Goal: Task Accomplishment & Management: Manage account settings

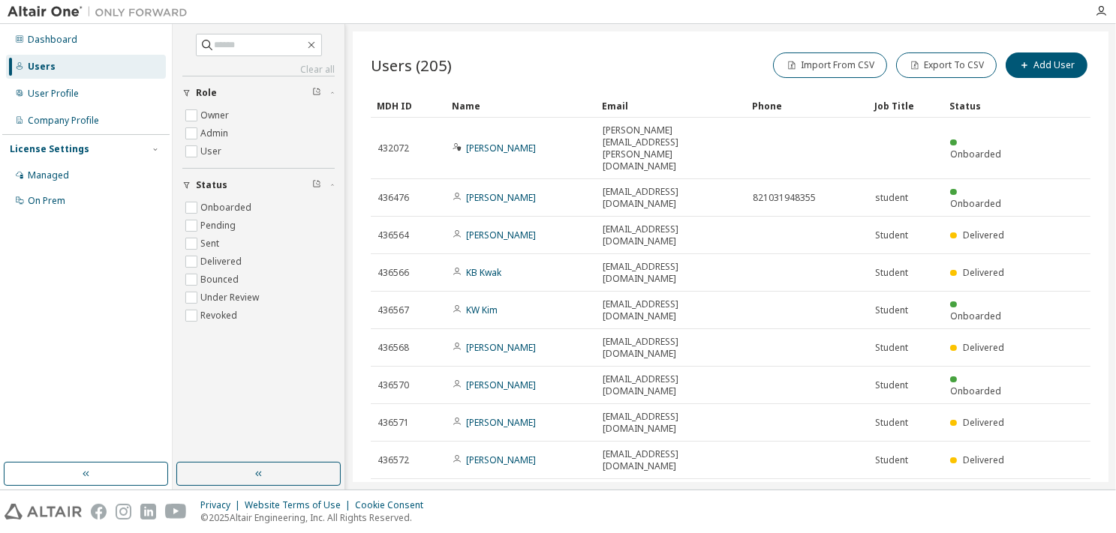
click at [889, 533] on icon "button" at bounding box center [890, 537] width 9 height 9
click at [893, 479] on div "100" at bounding box center [932, 485] width 120 height 18
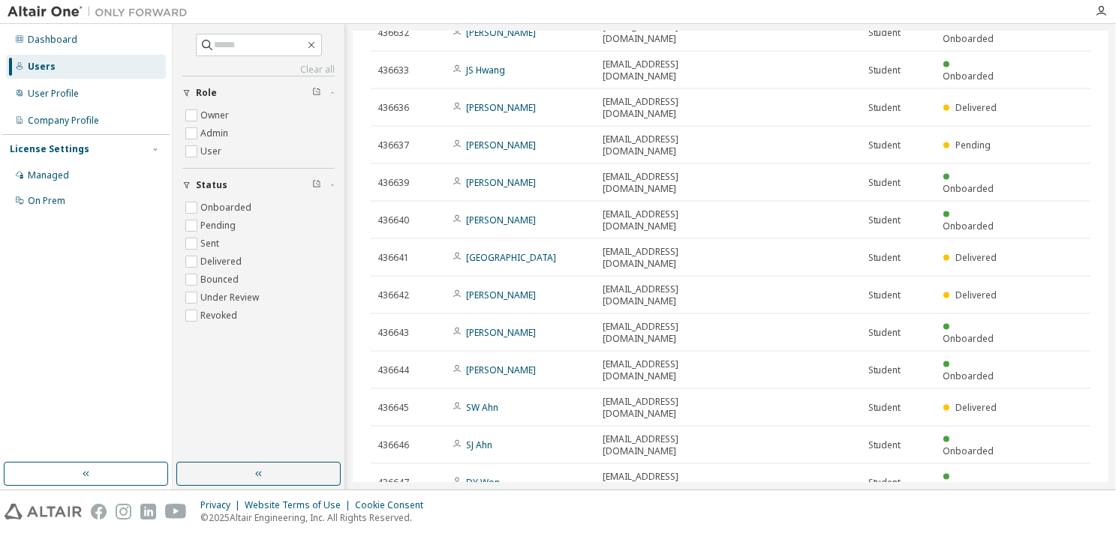
scroll to position [2255, 0]
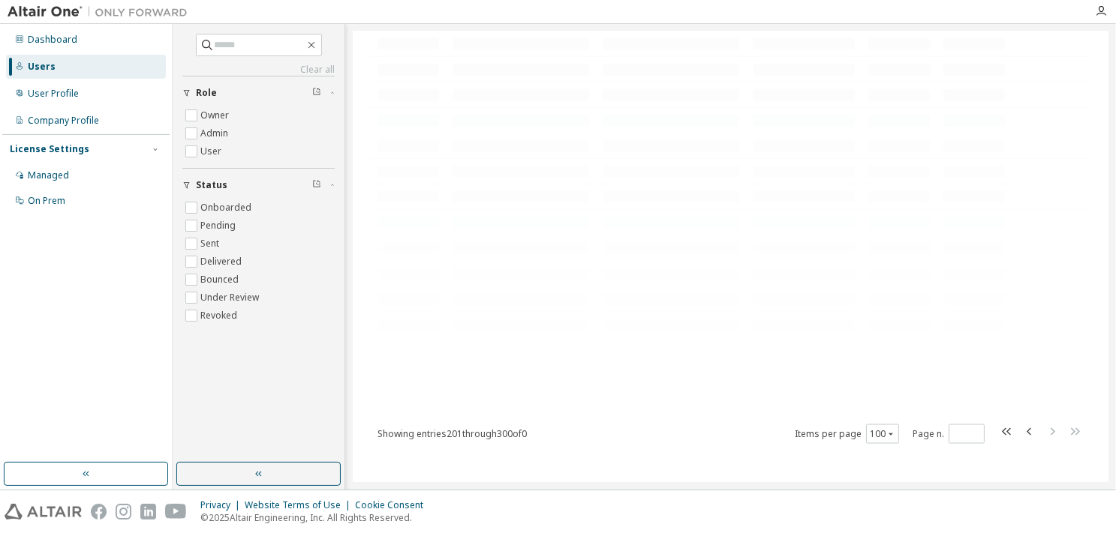
scroll to position [0, 0]
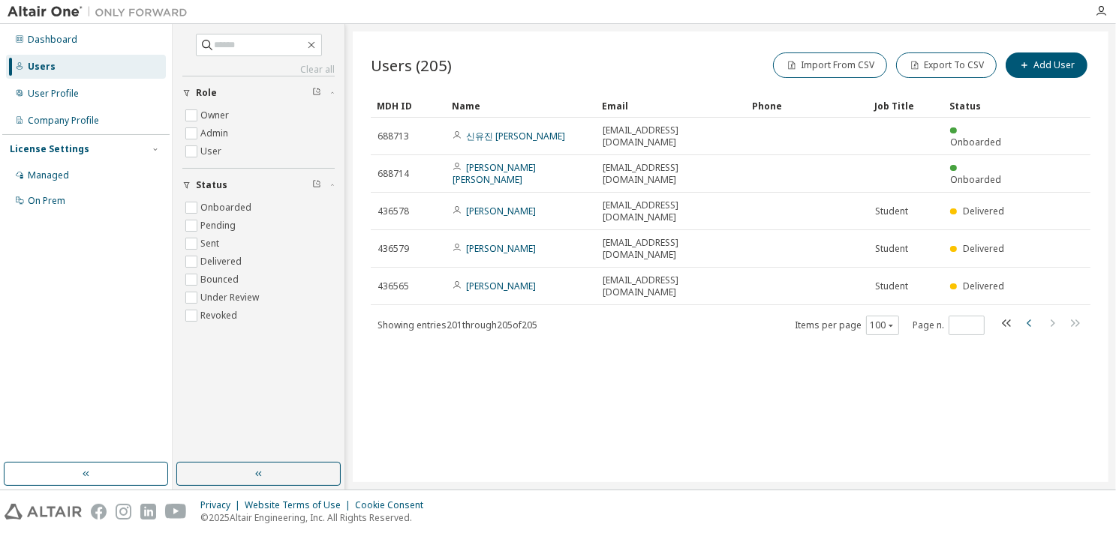
click at [1027, 320] on icon "button" at bounding box center [1028, 324] width 5 height 8
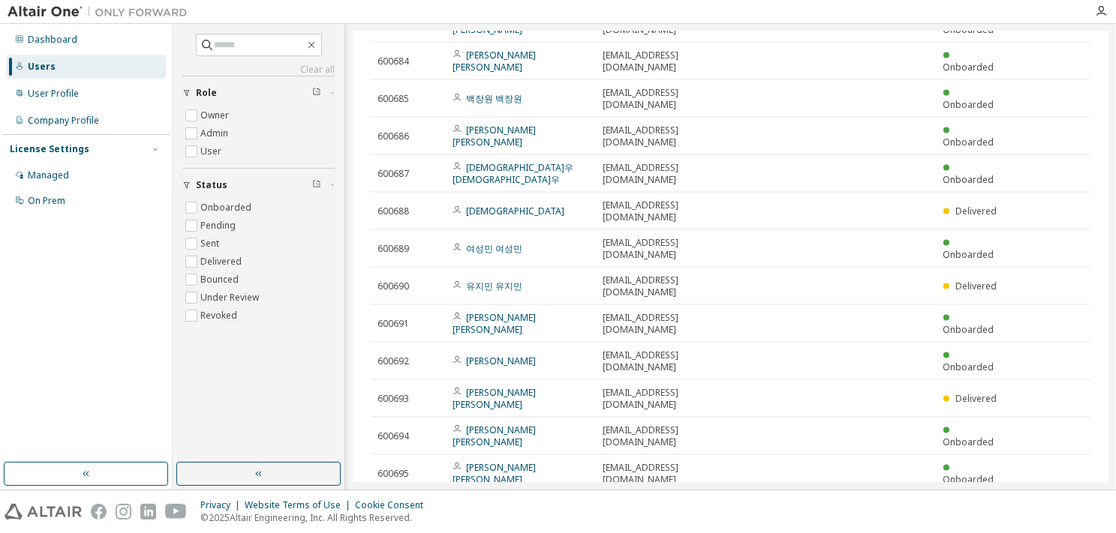
scroll to position [2255, 0]
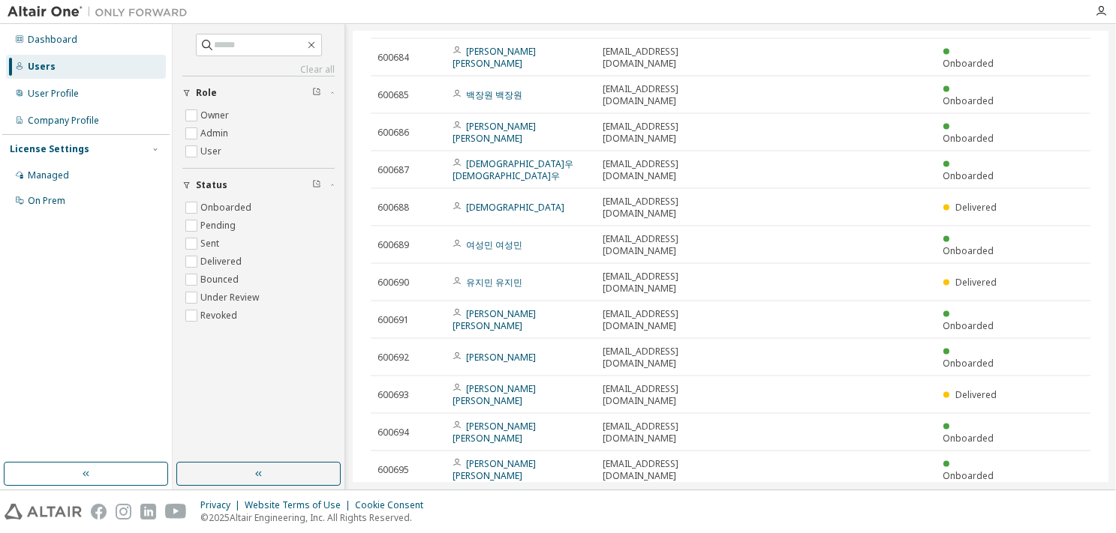
type input "*"
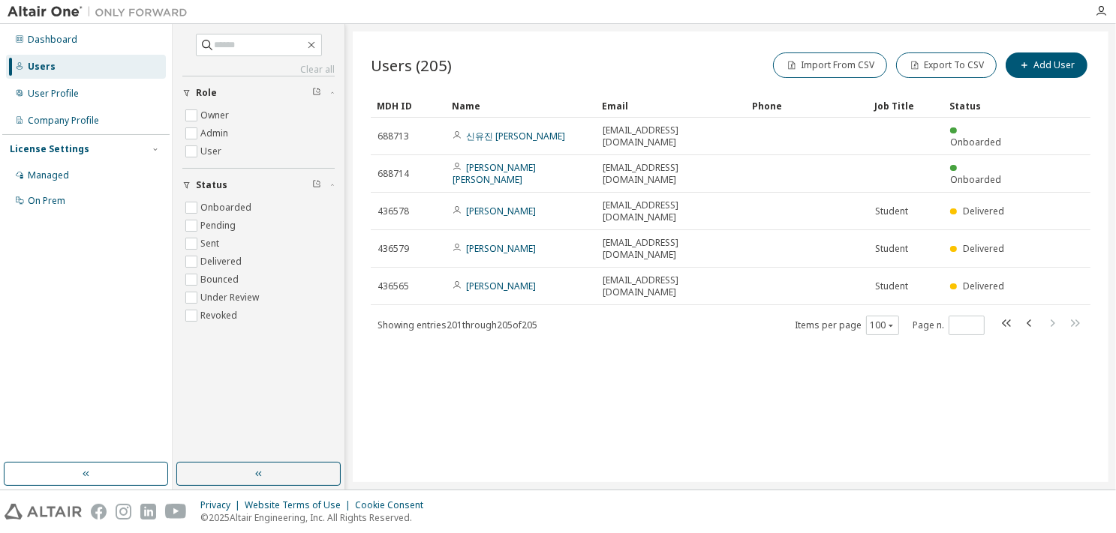
scroll to position [0, 0]
click at [759, 371] on div "Users (205) Import From CSV Export To CSV Add User Clear Load Save Save As Fiel…" at bounding box center [731, 257] width 756 height 451
